Goal: Book appointment/travel/reservation

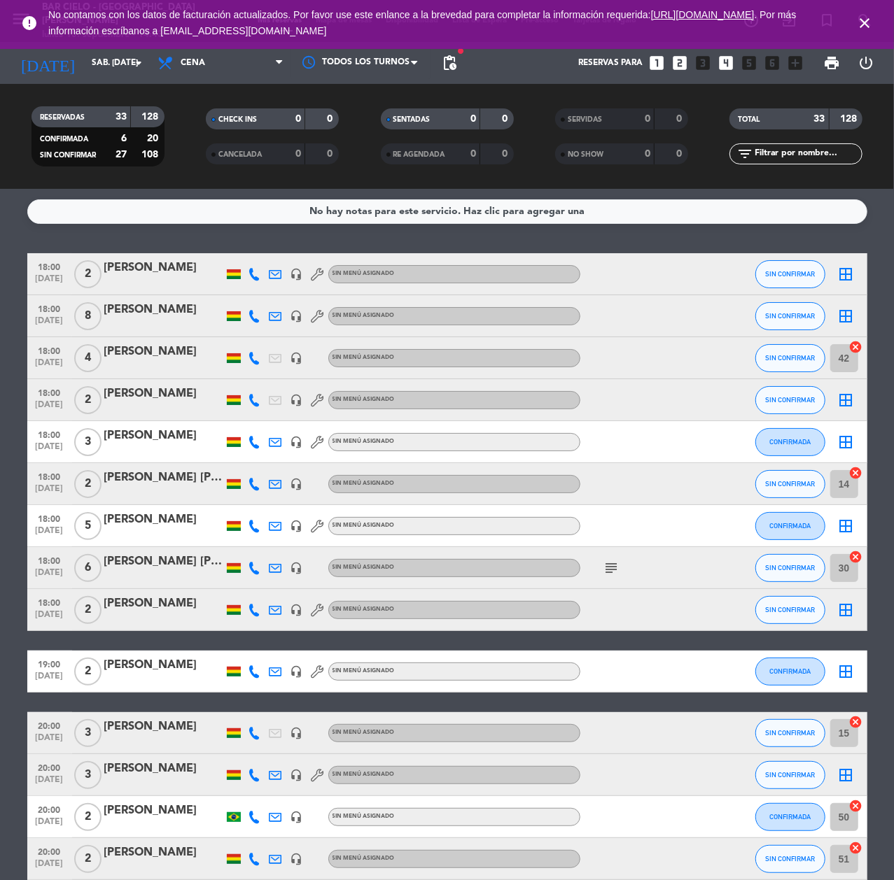
click at [677, 60] on icon "looks_two" at bounding box center [679, 63] width 18 height 18
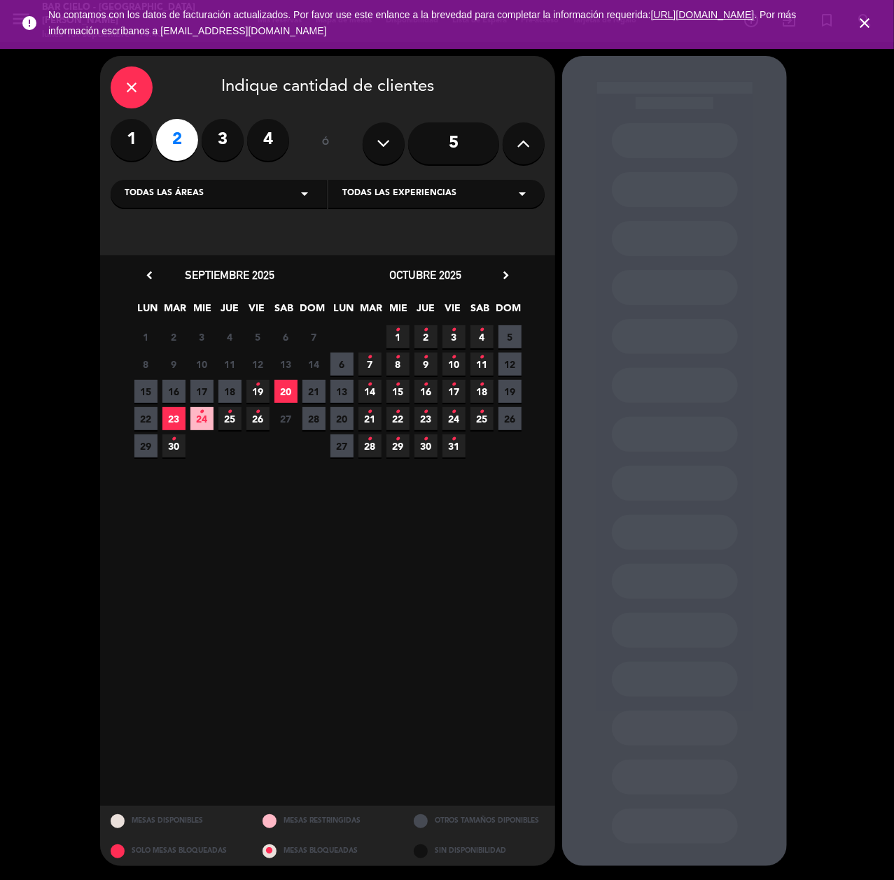
click at [253, 390] on span "19 •" at bounding box center [257, 391] width 23 height 23
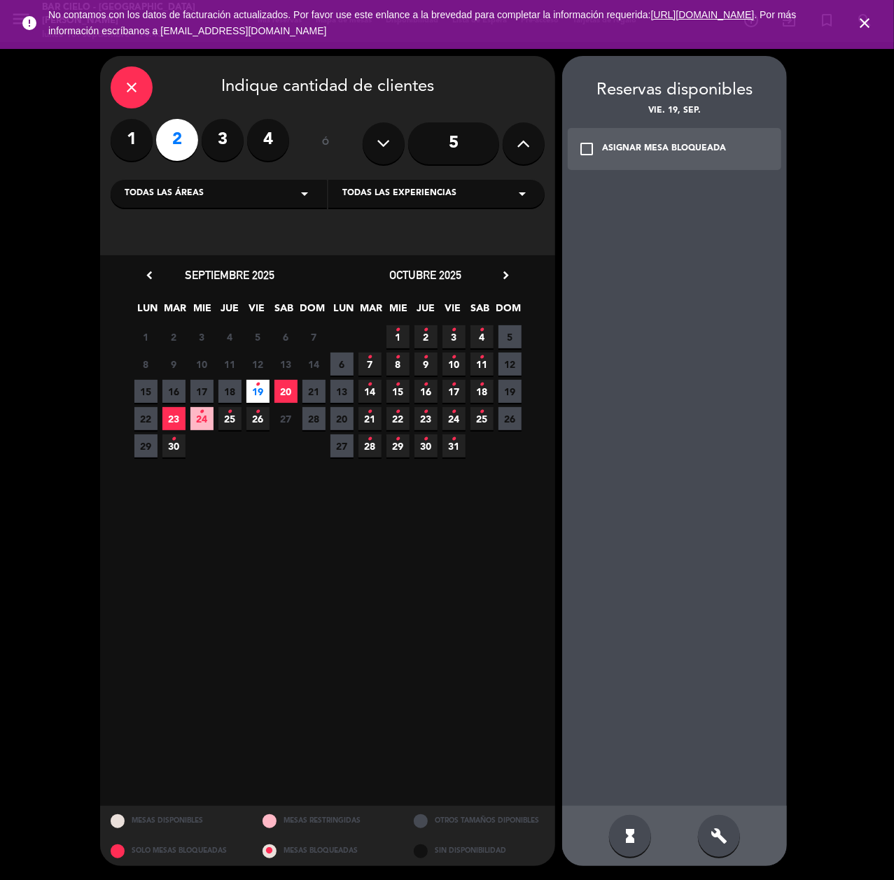
click at [726, 847] on div "build" at bounding box center [719, 836] width 42 height 42
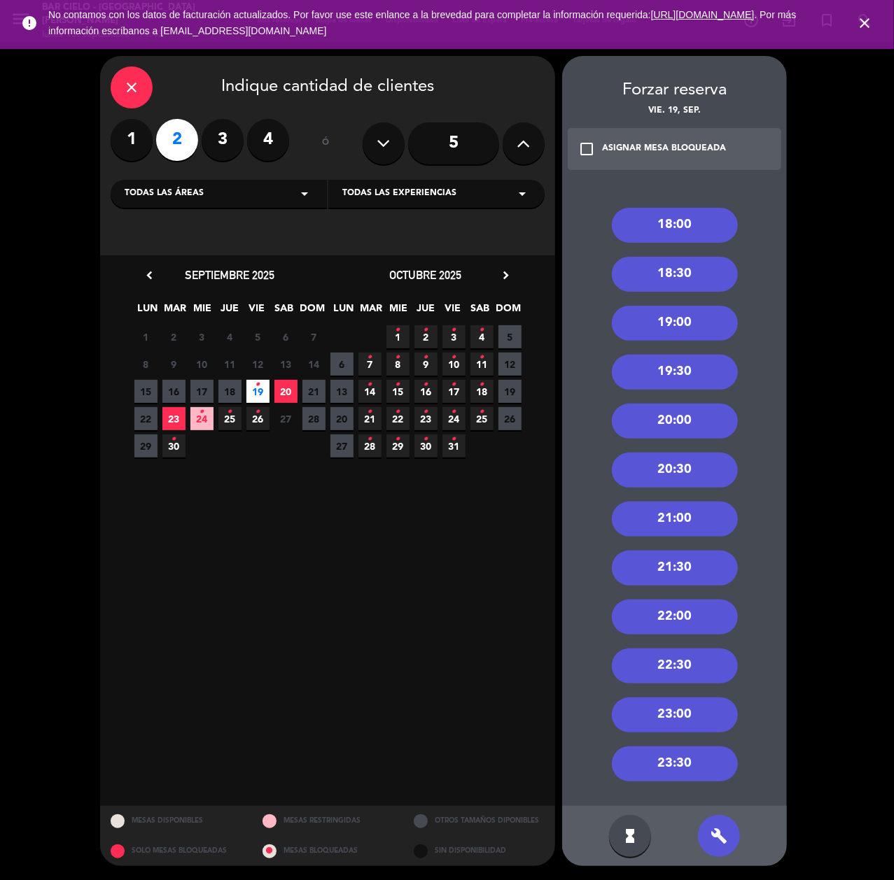
click at [647, 235] on div "18:00" at bounding box center [675, 225] width 126 height 35
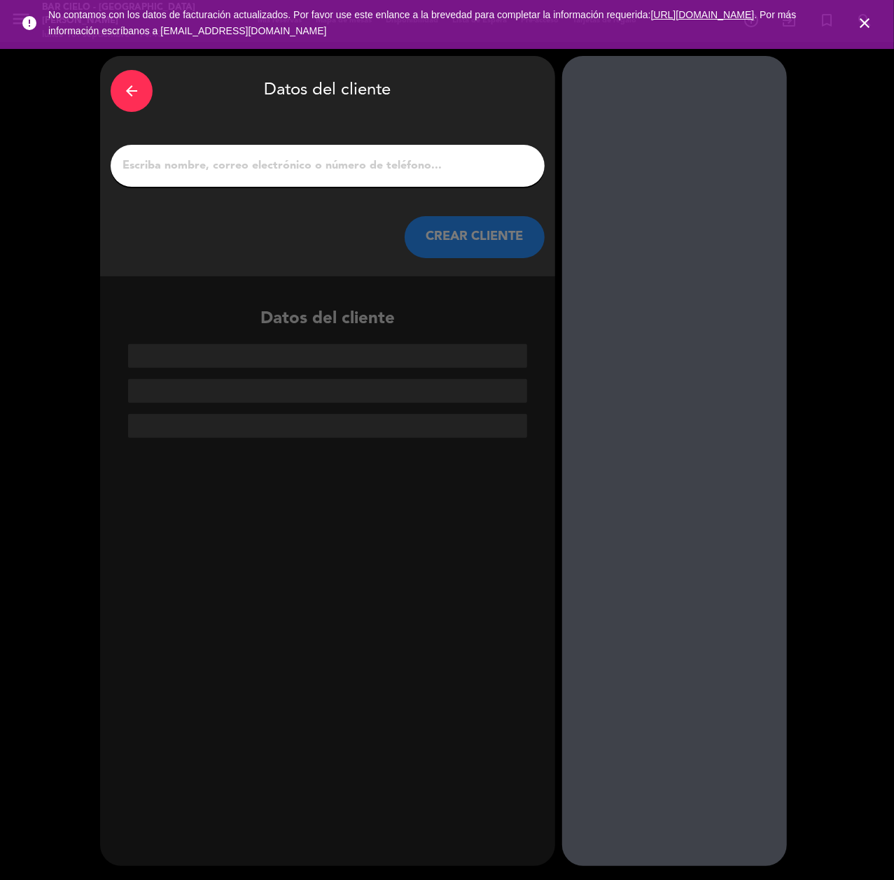
click at [233, 156] on input "1" at bounding box center [327, 166] width 413 height 20
paste input "[PERSON_NAME] [PERSON_NAME]"
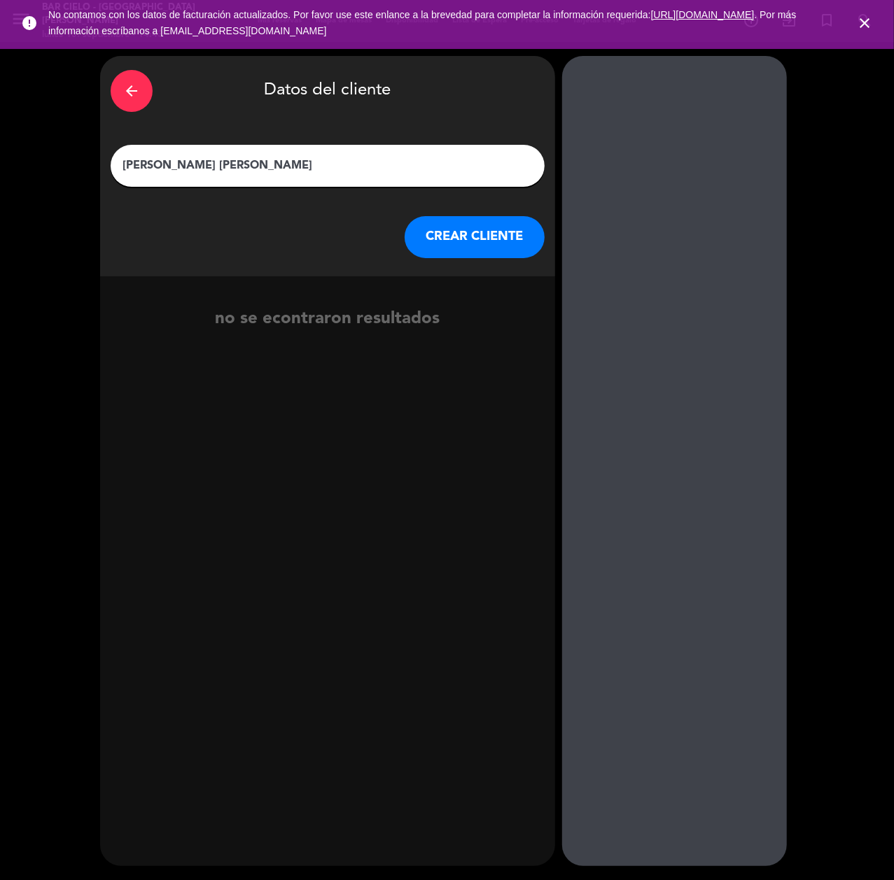
type input "[PERSON_NAME] [PERSON_NAME]"
click at [462, 228] on button "CREAR CLIENTE" at bounding box center [475, 237] width 140 height 42
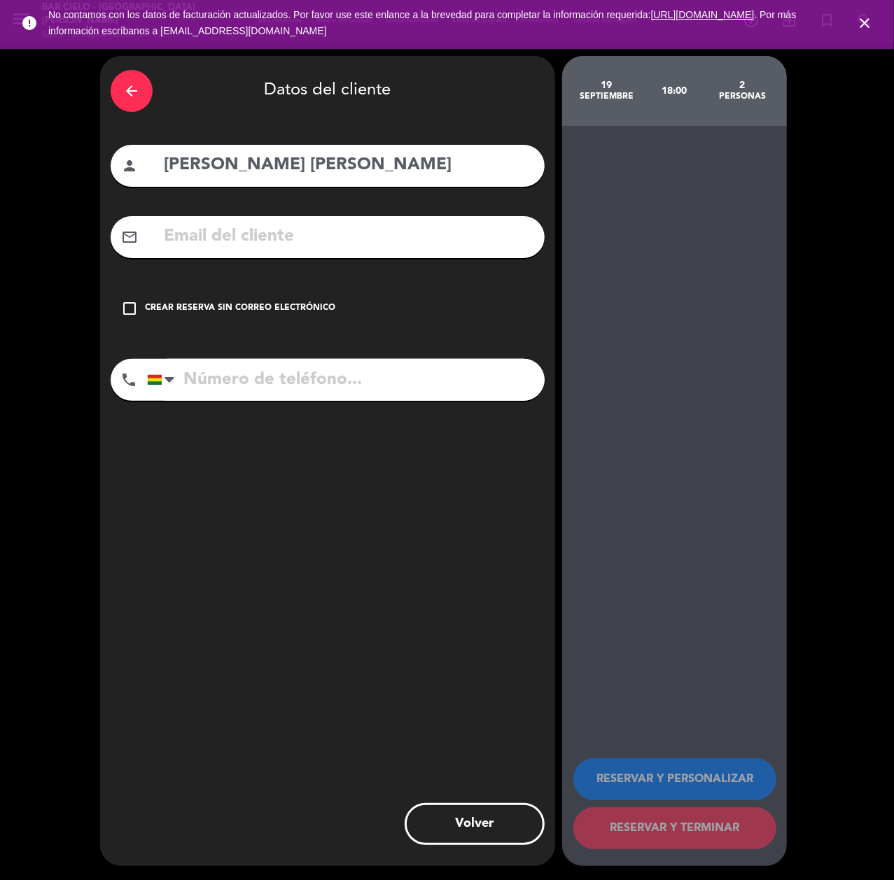
click at [319, 370] on input "tel" at bounding box center [346, 380] width 398 height 42
paste input "62071134"
type input "62071134"
click at [236, 223] on input "text" at bounding box center [348, 237] width 372 height 29
paste input "[EMAIL_ADDRESS][DOMAIN_NAME]"
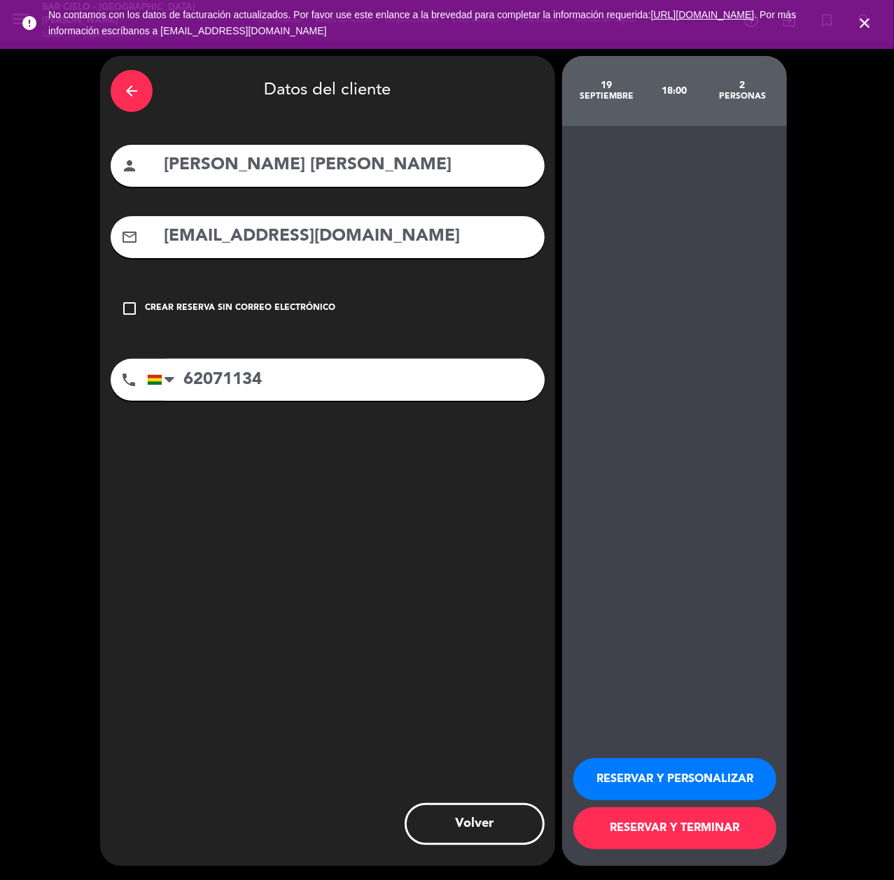
type input "[EMAIL_ADDRESS][DOMAIN_NAME]"
click at [726, 776] on button "RESERVAR Y PERSONALIZAR" at bounding box center [674, 780] width 203 height 42
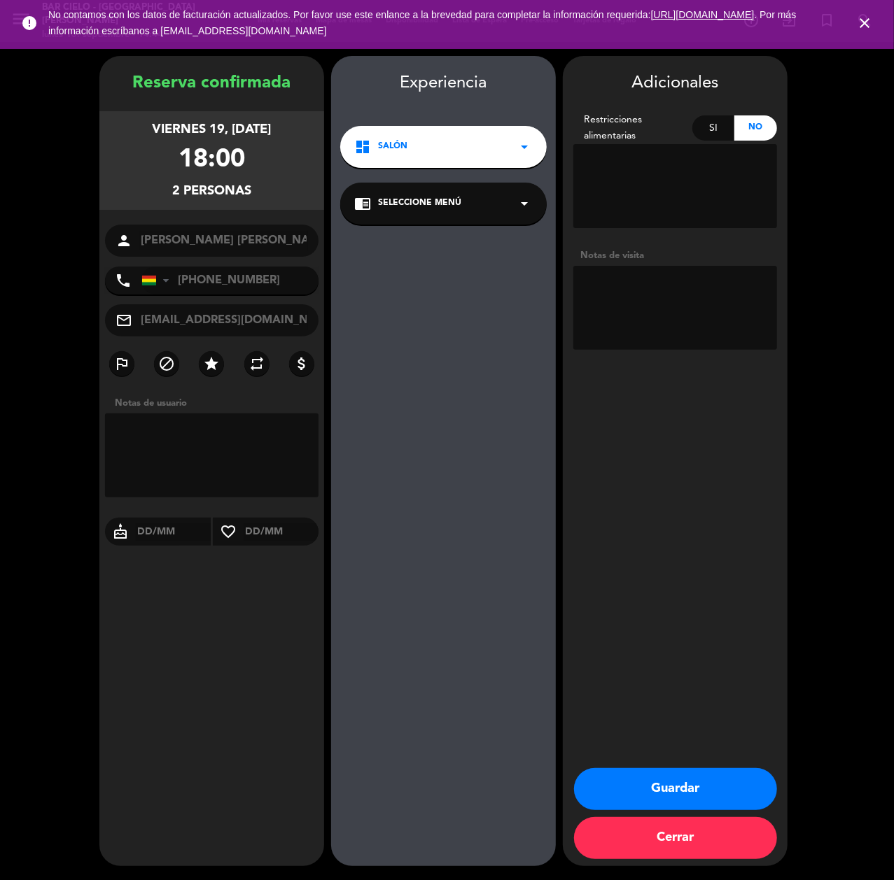
click at [676, 796] on button "Guardar" at bounding box center [675, 789] width 203 height 42
